Goal: Use online tool/utility: Utilize a website feature to perform a specific function

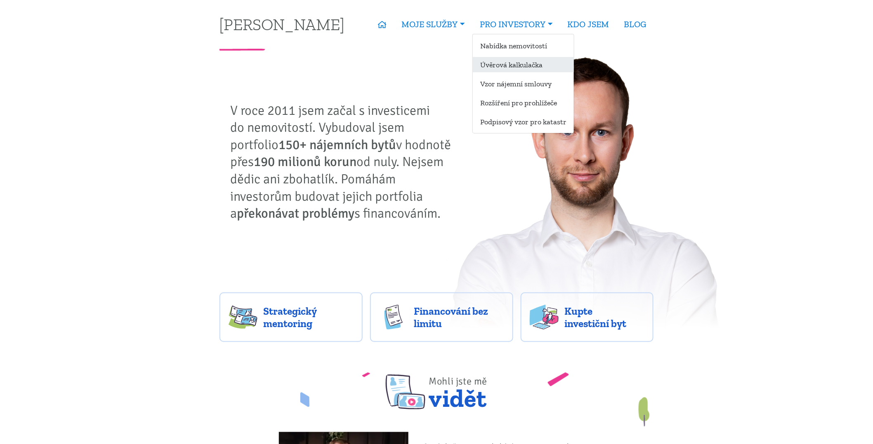
click at [503, 65] on link "Úvěrová kalkulačka" at bounding box center [523, 64] width 101 height 15
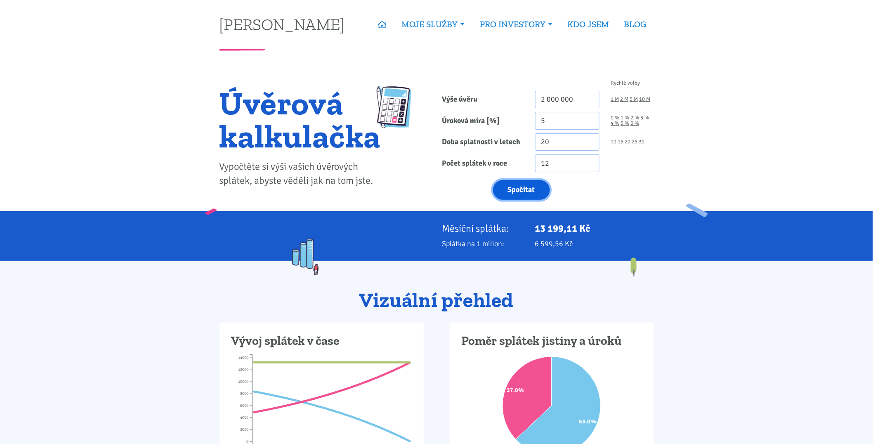
click at [518, 192] on button "Spočítat" at bounding box center [521, 190] width 57 height 20
type input "2000000"
click at [641, 142] on link "30" at bounding box center [642, 141] width 6 height 5
type input "30"
click at [522, 186] on button "Spočítat" at bounding box center [521, 190] width 57 height 20
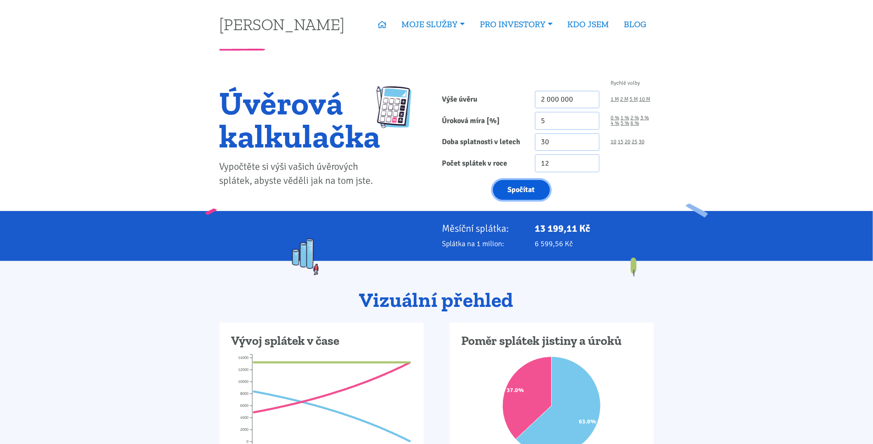
type input "2000000"
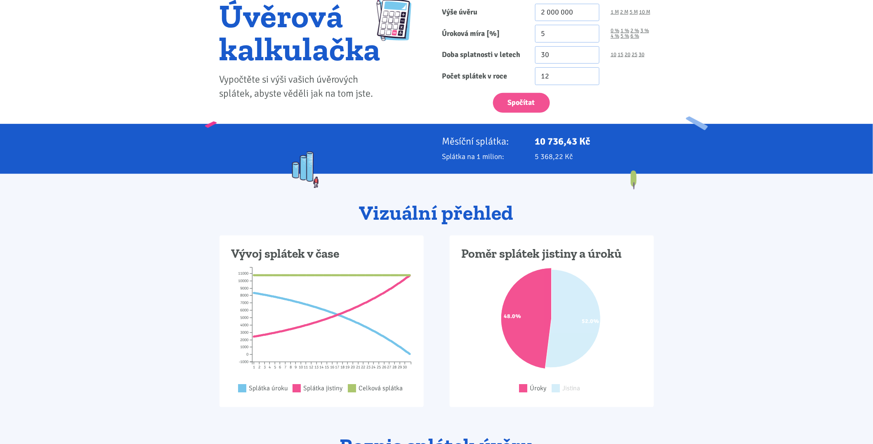
scroll to position [71, 0]
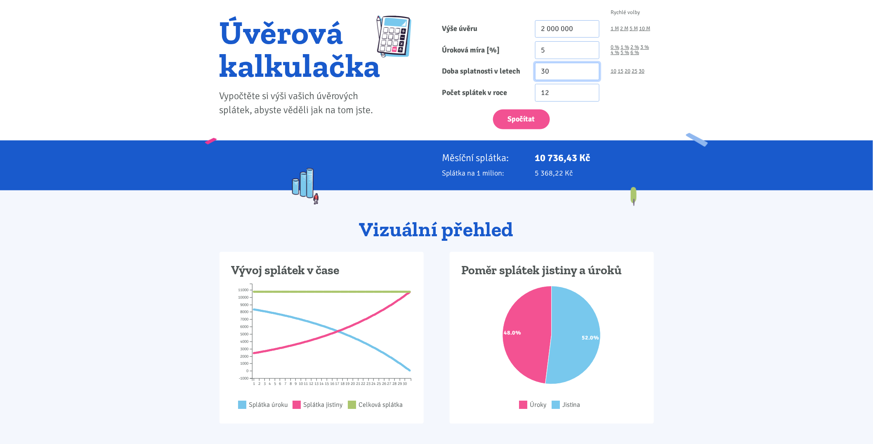
click at [559, 73] on input "30" at bounding box center [567, 72] width 65 height 18
click at [633, 73] on link "25" at bounding box center [635, 70] width 6 height 5
type input "25"
click at [512, 125] on button "Spočítat" at bounding box center [521, 119] width 57 height 20
type input "2000000"
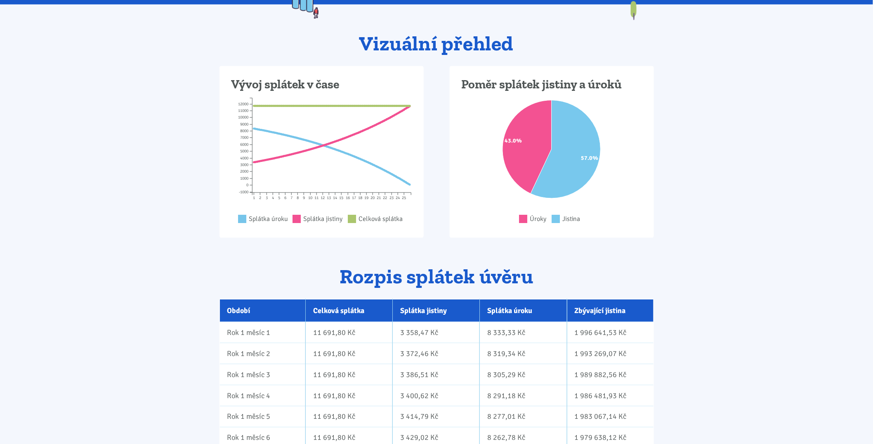
scroll to position [389, 0]
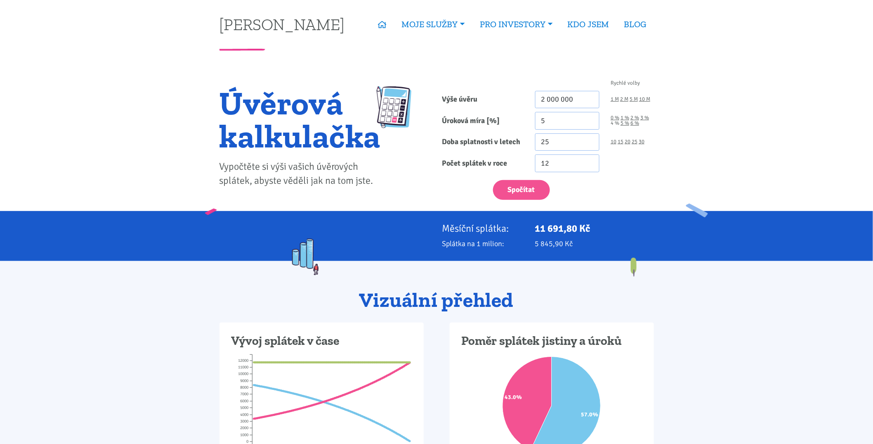
click at [614, 124] on link "4 %" at bounding box center [615, 122] width 9 height 5
type input "4"
click at [517, 187] on button "Spočítat" at bounding box center [521, 190] width 57 height 20
type input "2000000"
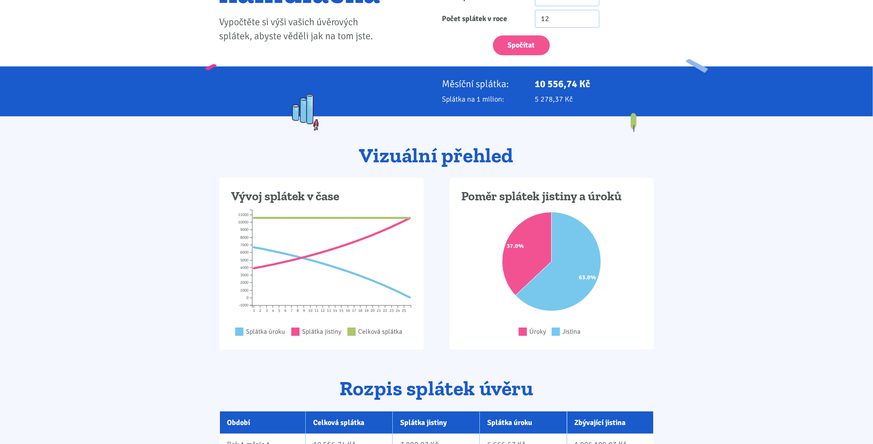
scroll to position [165, 0]
